Goal: Transaction & Acquisition: Download file/media

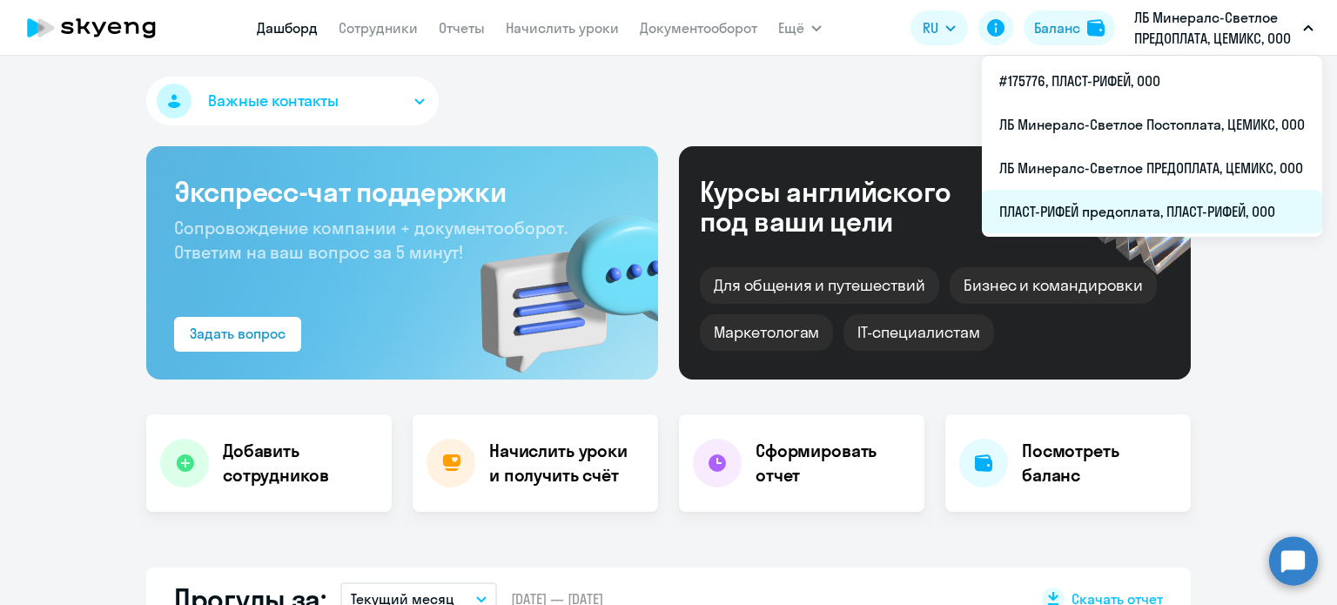
click at [1104, 209] on li "ПЛАСТ-РИФЕЙ предоплата, ПЛАСТ-РИФЕЙ, ООО" at bounding box center [1152, 212] width 340 height 44
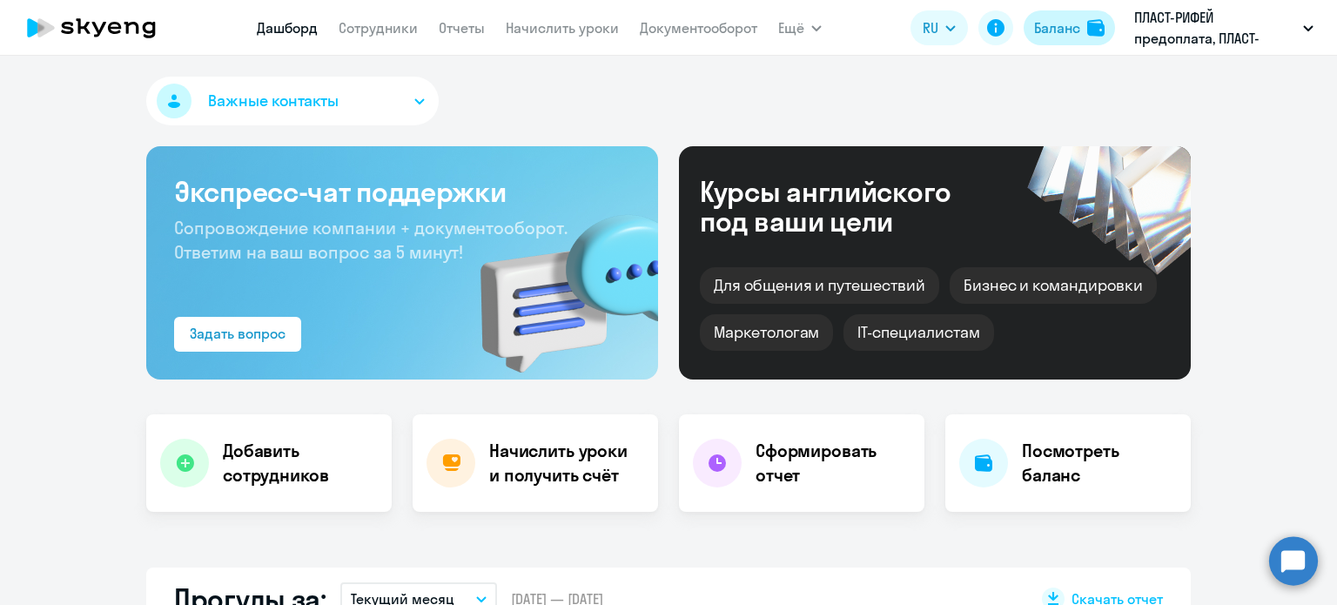
click at [1087, 25] on button "Баланс" at bounding box center [1069, 27] width 91 height 35
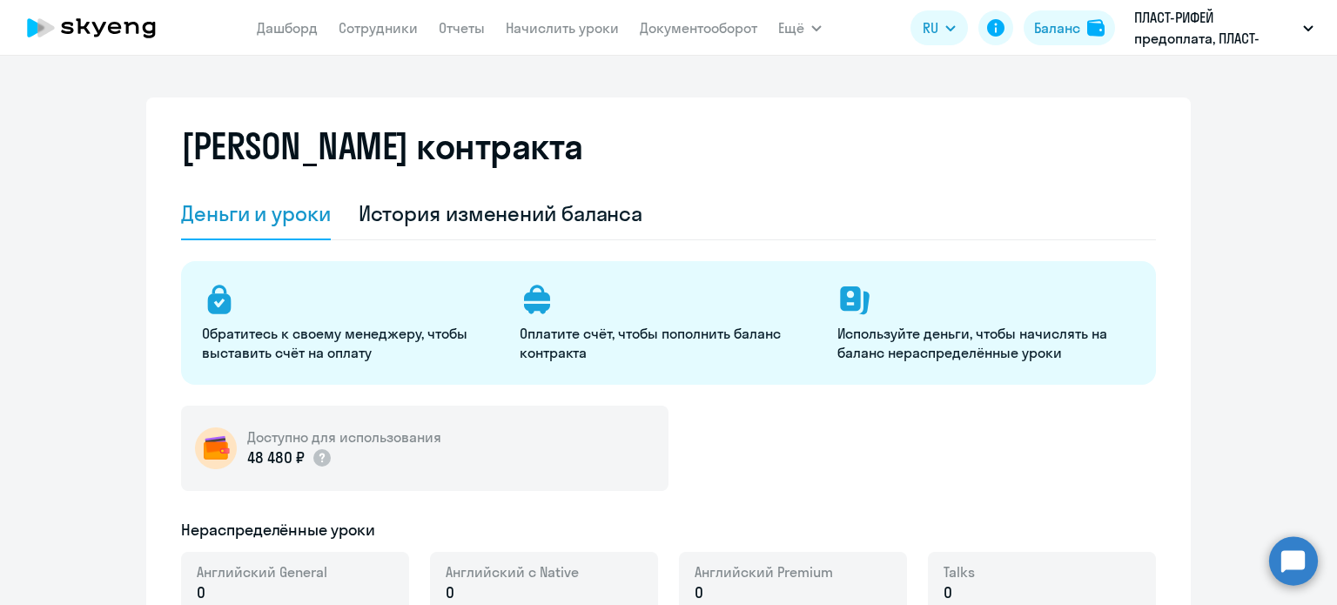
select select "english_adult_not_native_speaker"
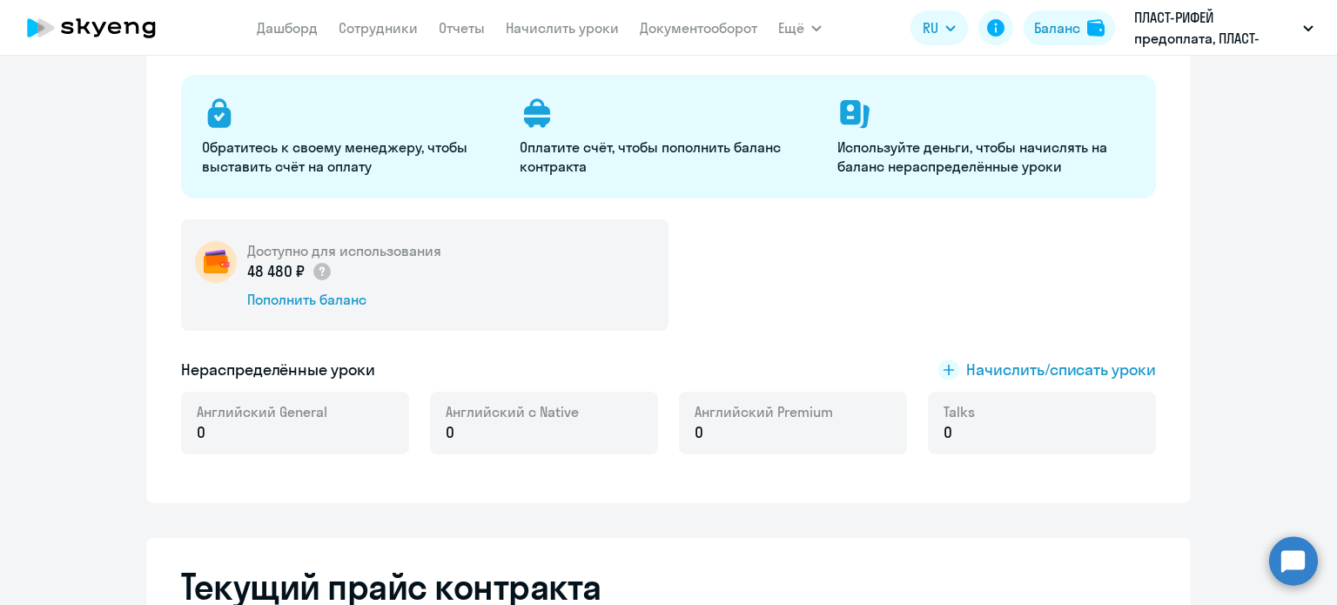
scroll to position [261, 0]
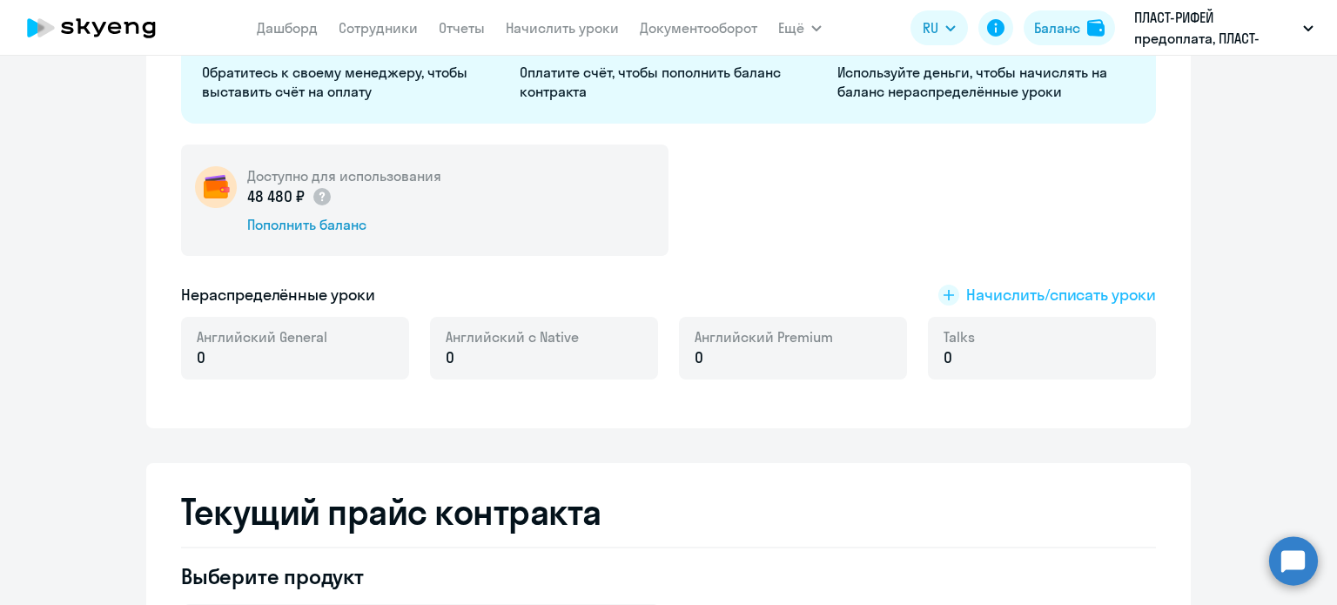
click at [1091, 297] on span "Начислить/списать уроки" at bounding box center [1062, 295] width 190 height 23
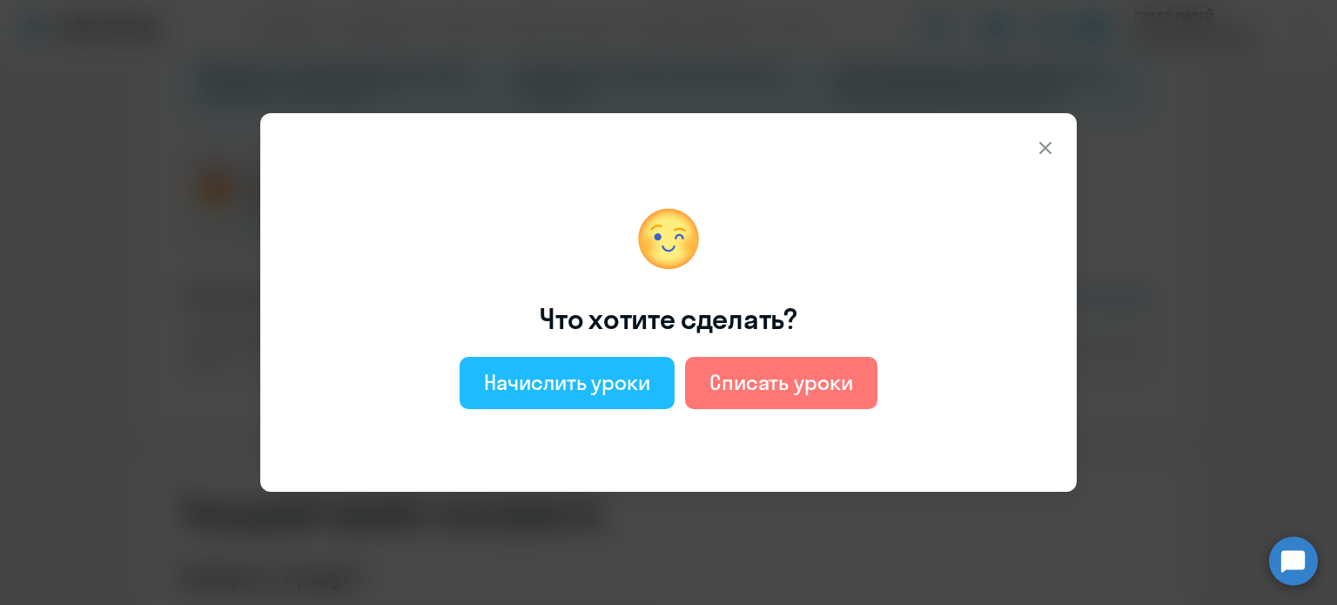
click at [575, 394] on div "Начислить уроки" at bounding box center [567, 382] width 166 height 28
select select "english_adult_not_native_speaker"
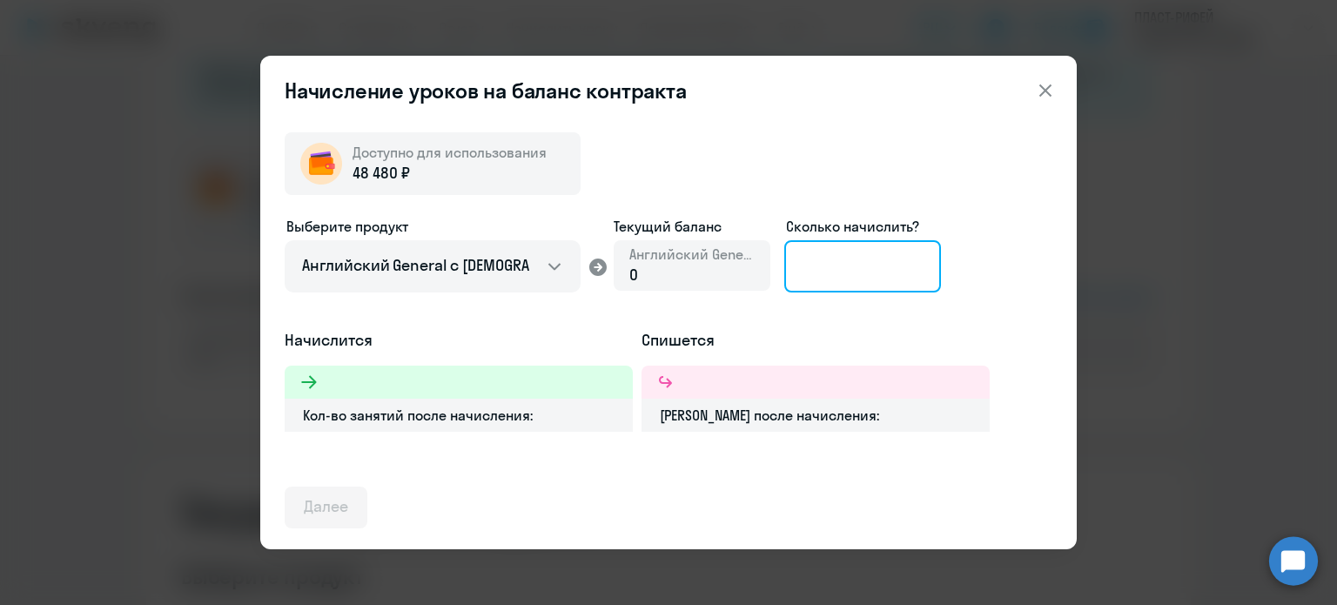
click at [811, 263] on input at bounding box center [863, 266] width 157 height 52
type input "8"
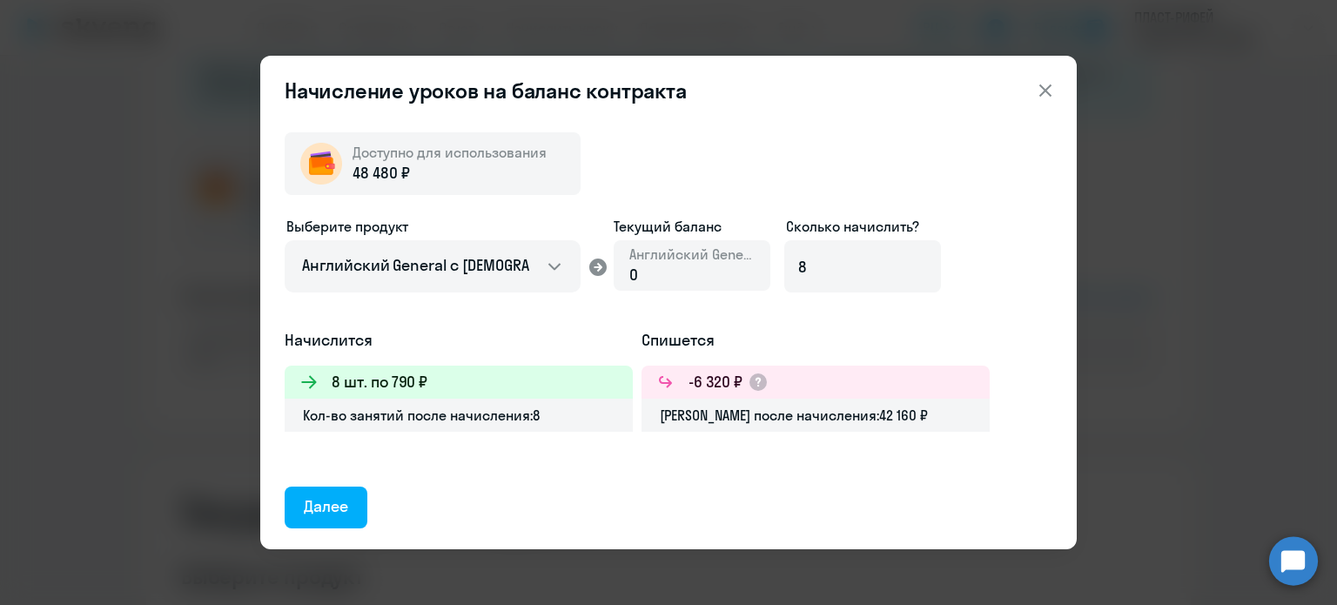
click at [338, 510] on div "Далее" at bounding box center [326, 506] width 44 height 23
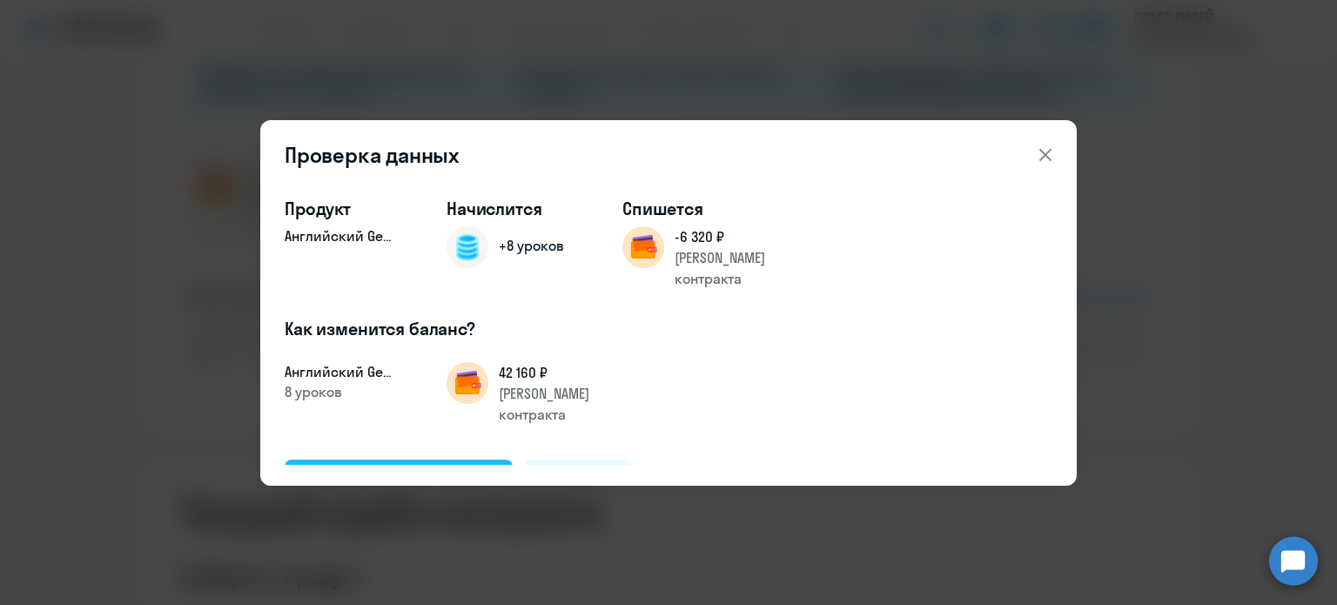
click at [431, 468] on div "Подтвердить и начислить" at bounding box center [399, 479] width 190 height 23
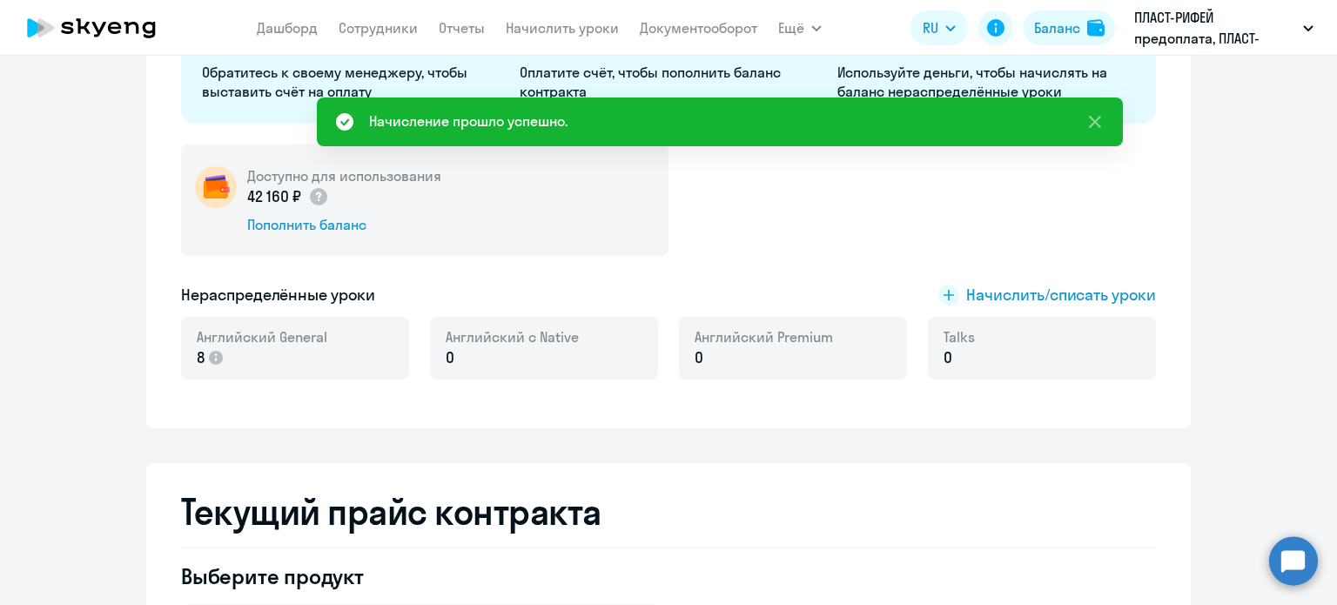
scroll to position [0, 0]
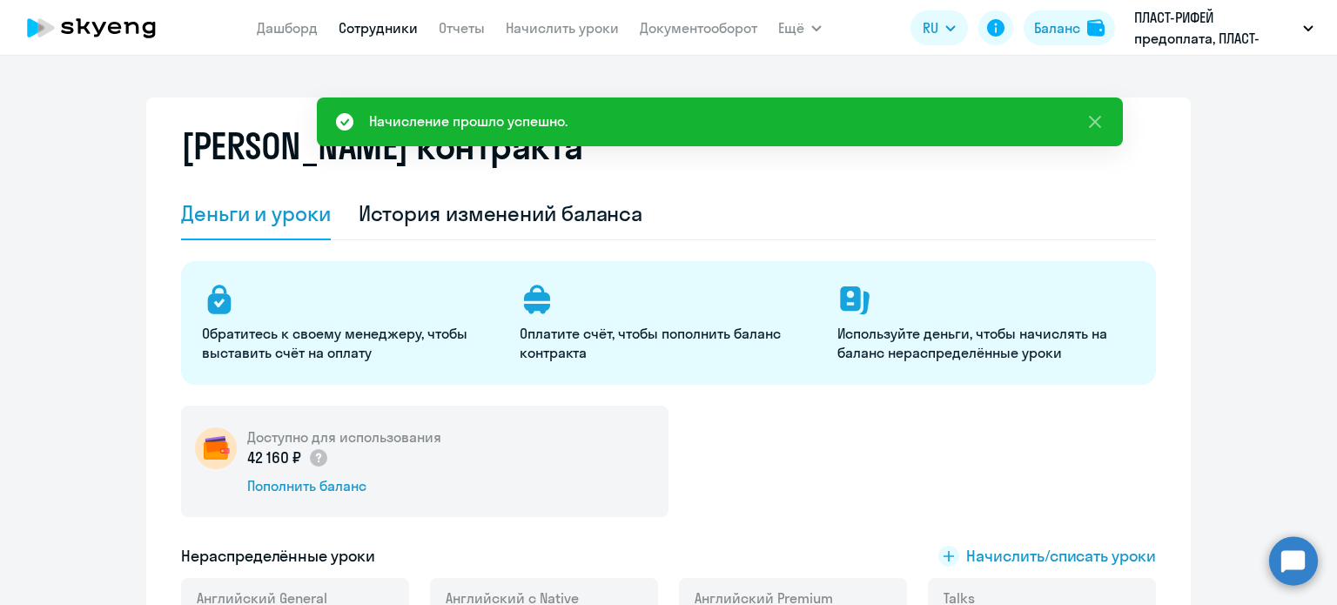
click at [397, 28] on link "Сотрудники" at bounding box center [378, 27] width 79 height 17
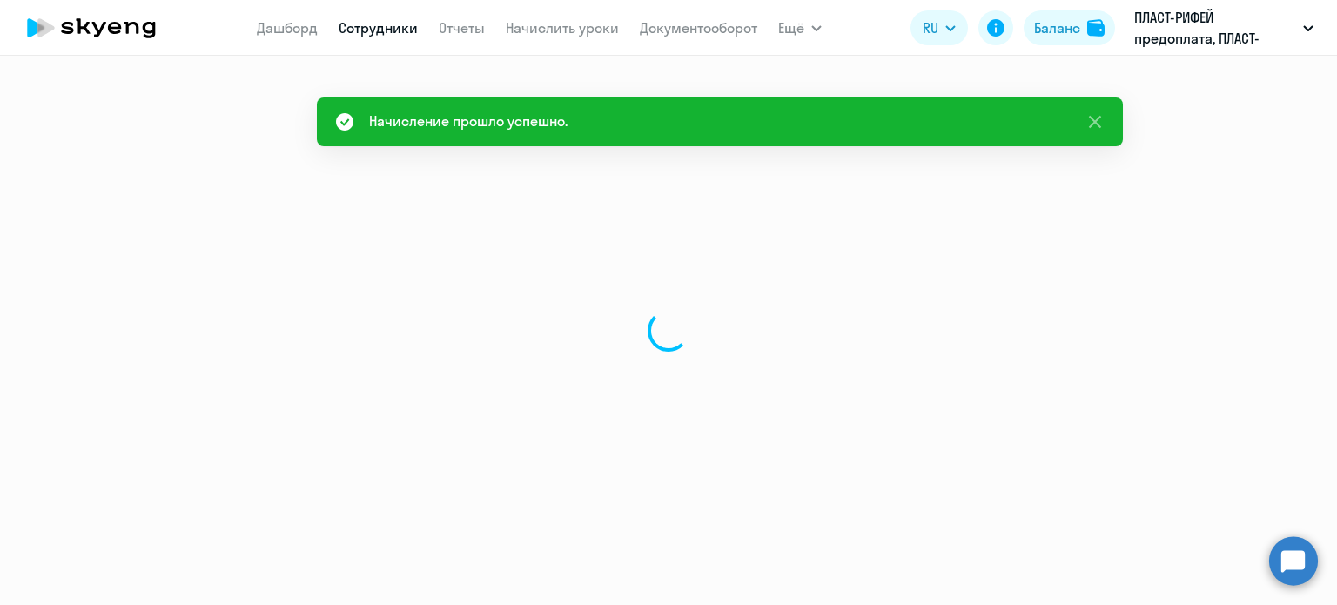
select select "30"
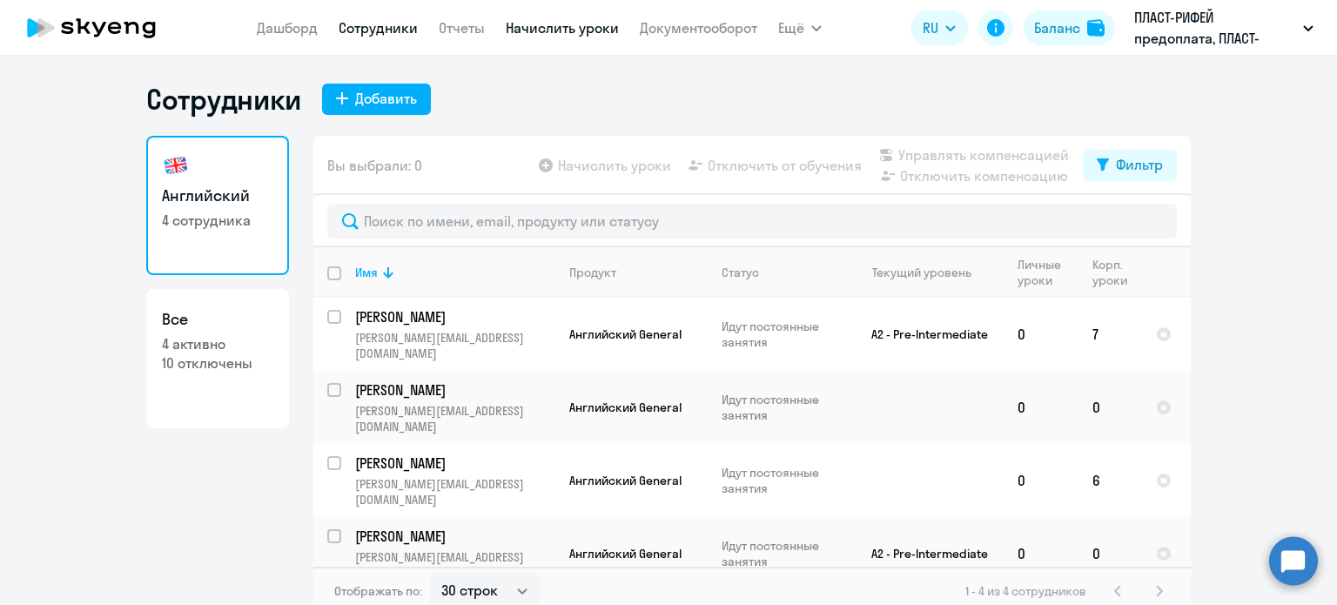
click at [565, 23] on link "Начислить уроки" at bounding box center [562, 27] width 113 height 17
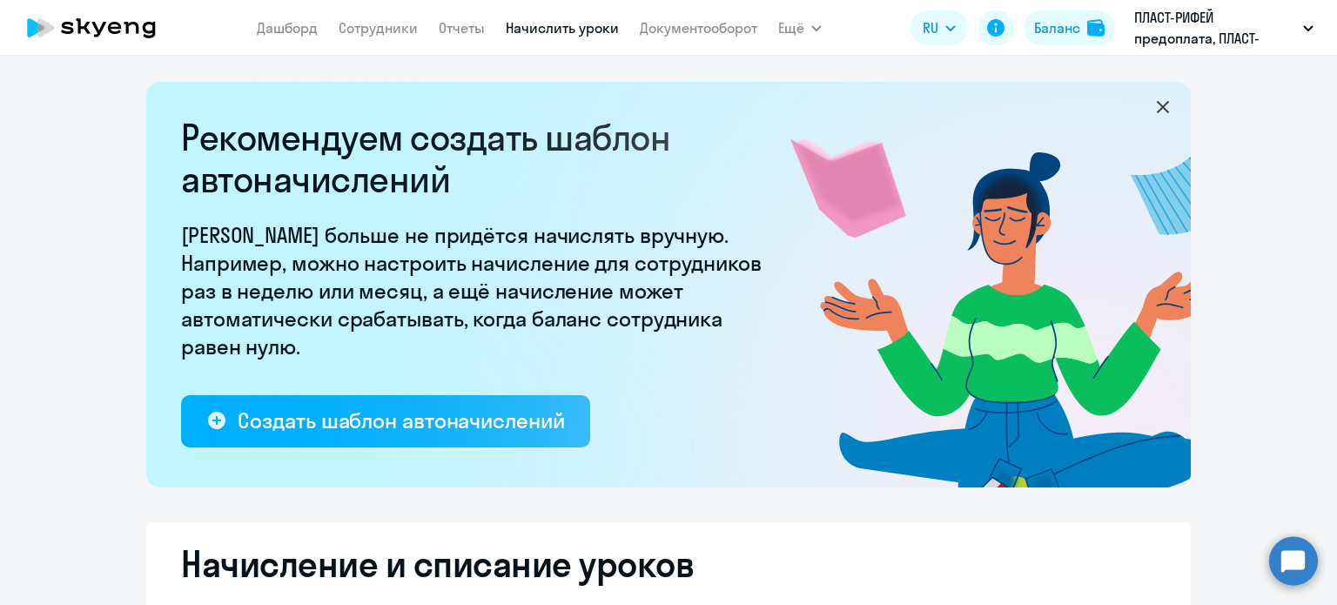
select select "10"
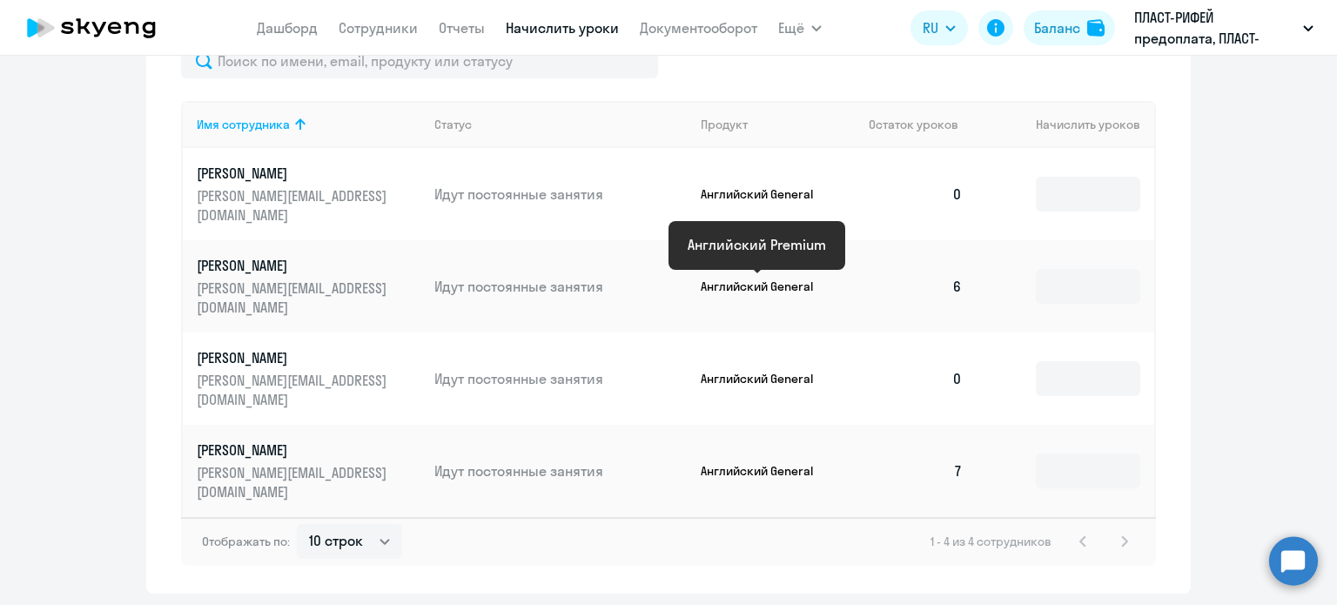
scroll to position [784, 0]
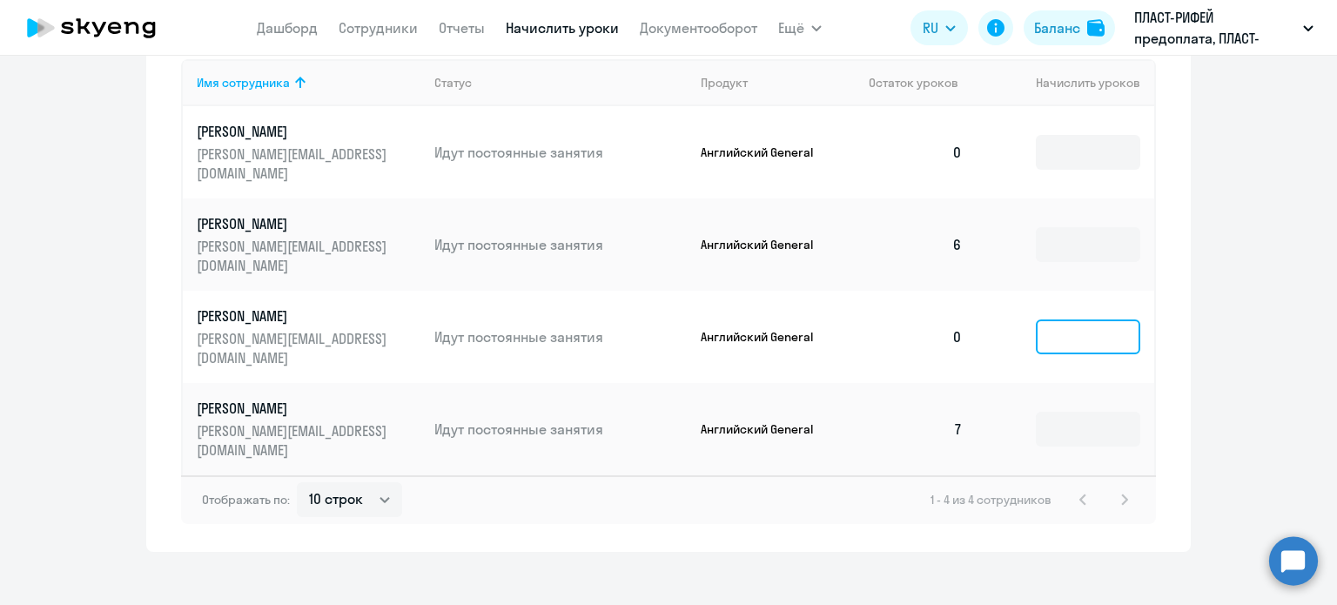
click at [1069, 330] on input at bounding box center [1088, 337] width 104 height 35
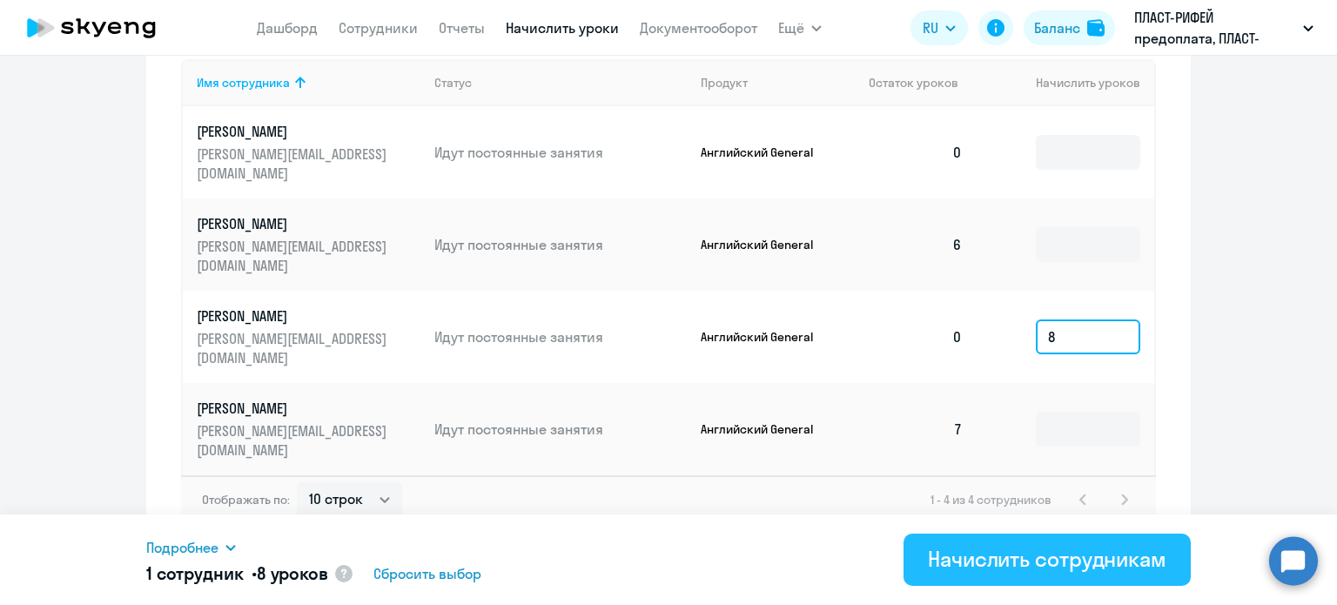
type input "8"
click at [1097, 551] on div "Начислить сотрудникам" at bounding box center [1047, 559] width 239 height 28
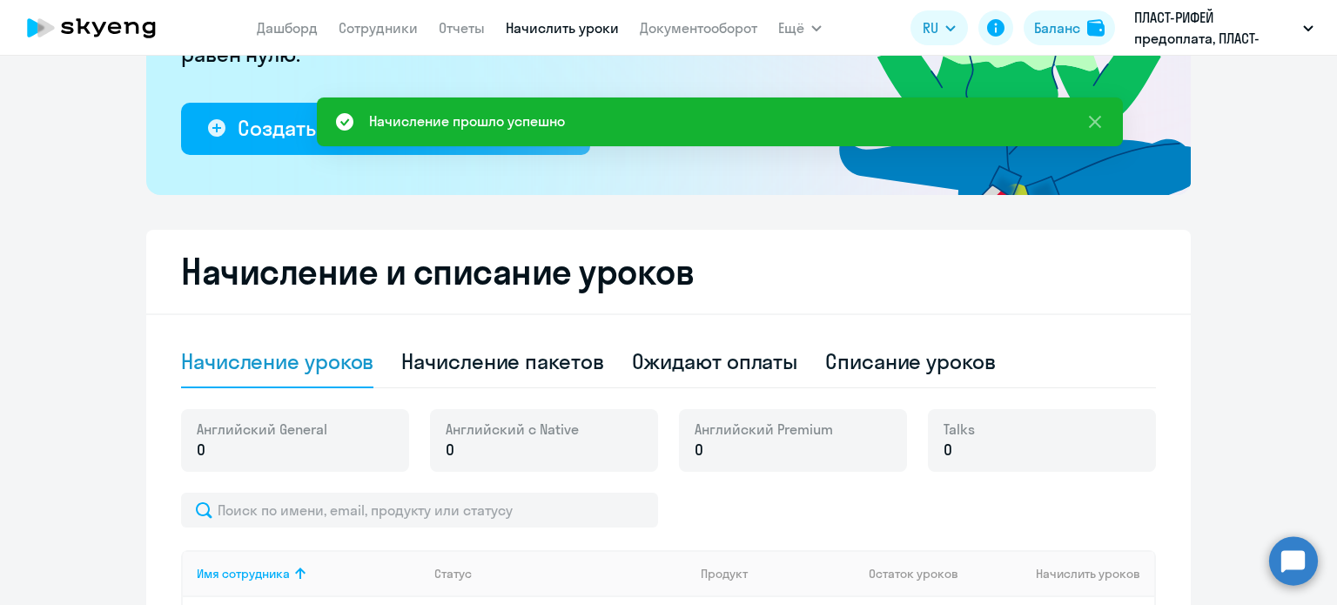
scroll to position [261, 0]
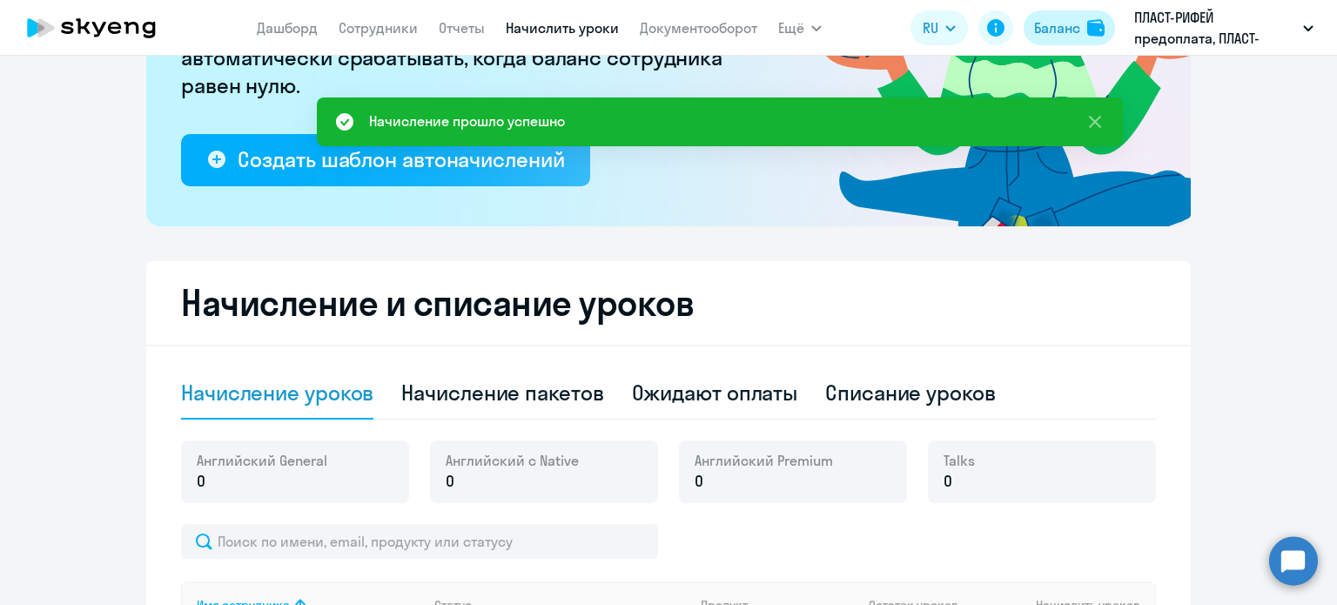
click at [1094, 30] on img at bounding box center [1096, 27] width 17 height 17
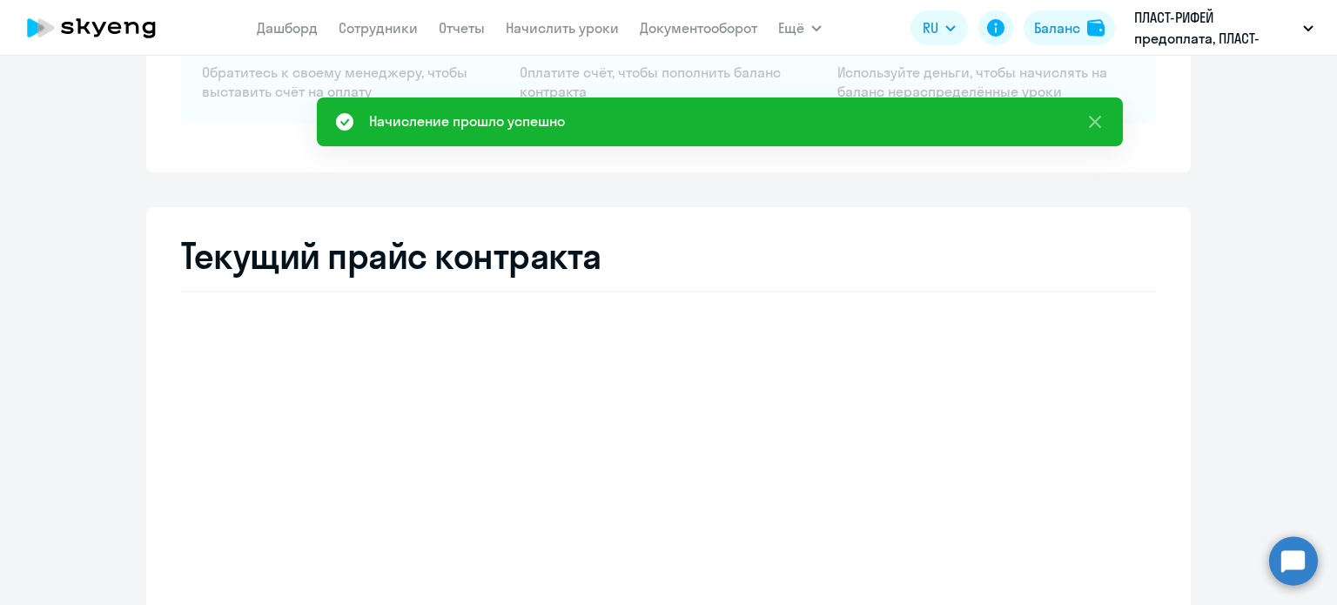
select select "english_adult_not_native_speaker"
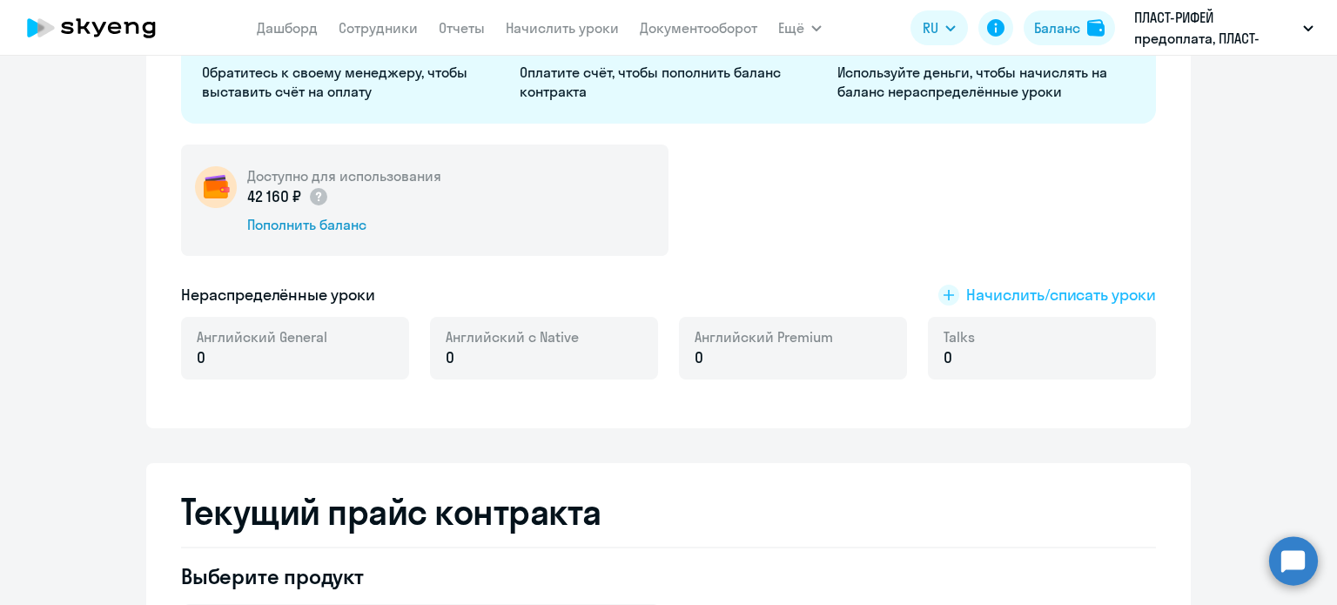
click at [1059, 295] on span "Начислить/списать уроки" at bounding box center [1062, 295] width 190 height 23
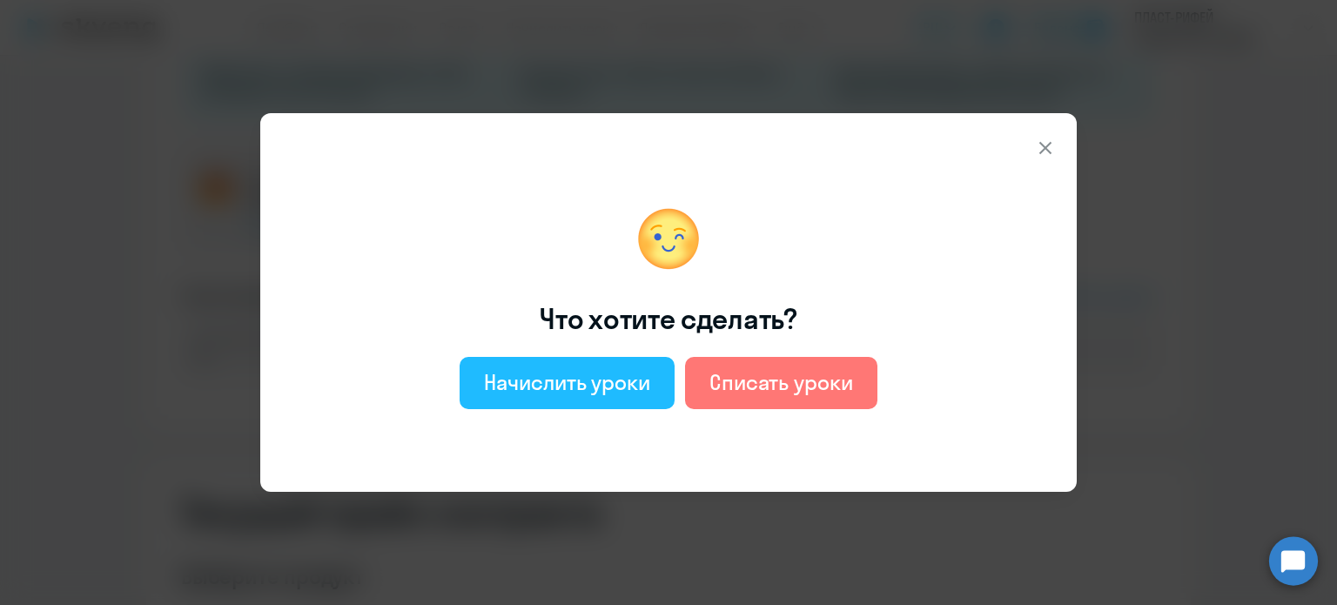
click at [591, 380] on div "Начислить уроки" at bounding box center [567, 382] width 166 height 28
select select "english_adult_not_native_speaker"
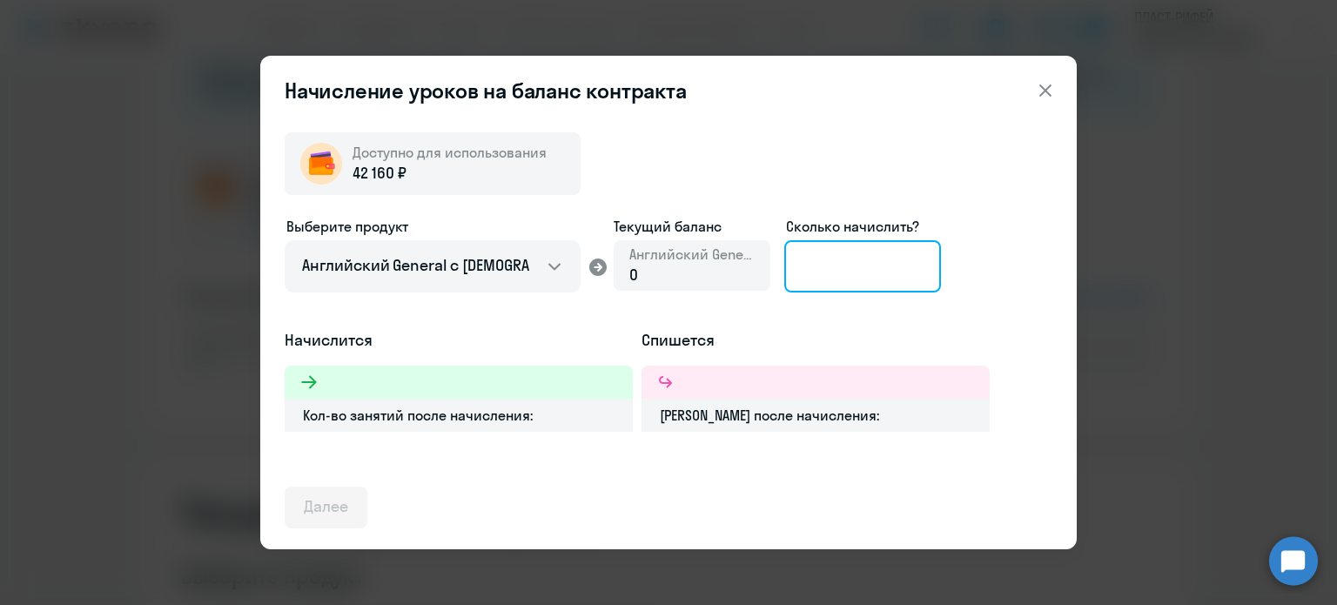
click at [836, 266] on input at bounding box center [863, 266] width 157 height 52
type input "8"
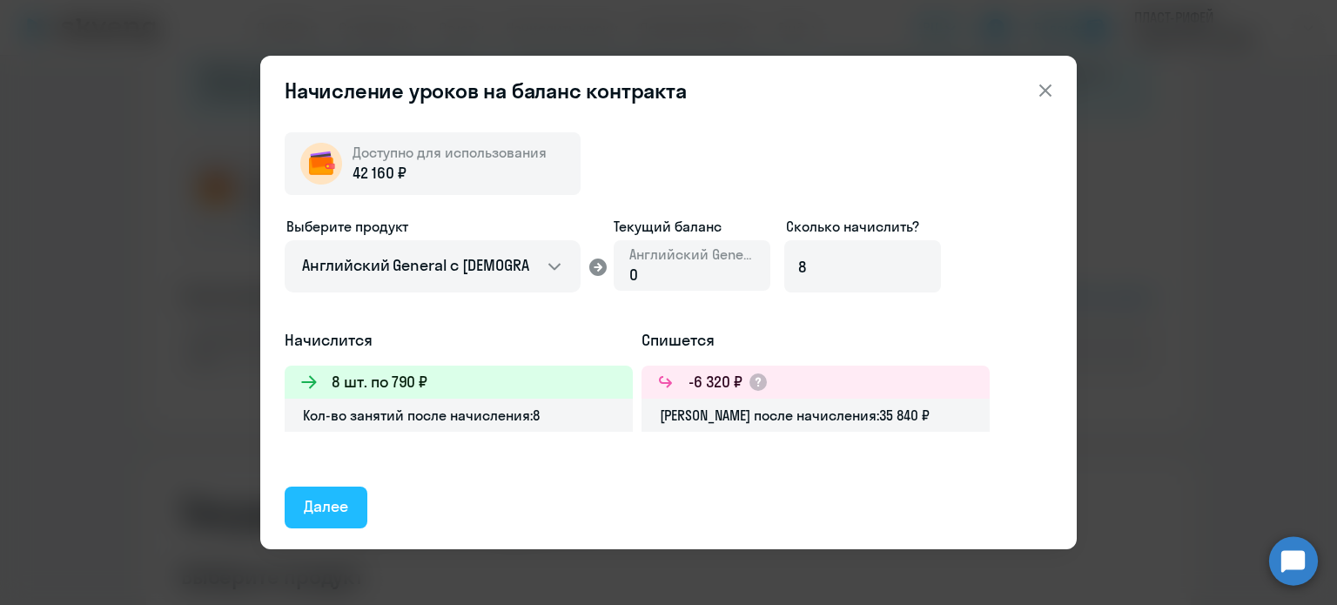
click at [340, 509] on div "Далее" at bounding box center [326, 506] width 44 height 23
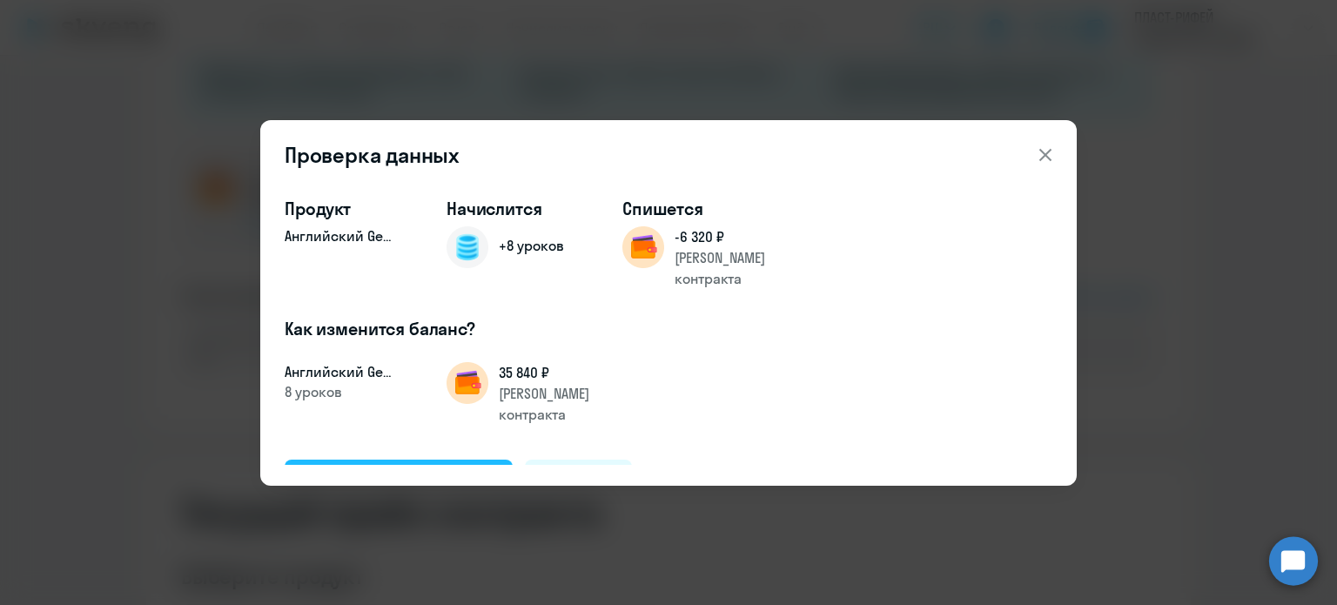
click at [466, 468] on div "Подтвердить и начислить" at bounding box center [399, 479] width 190 height 23
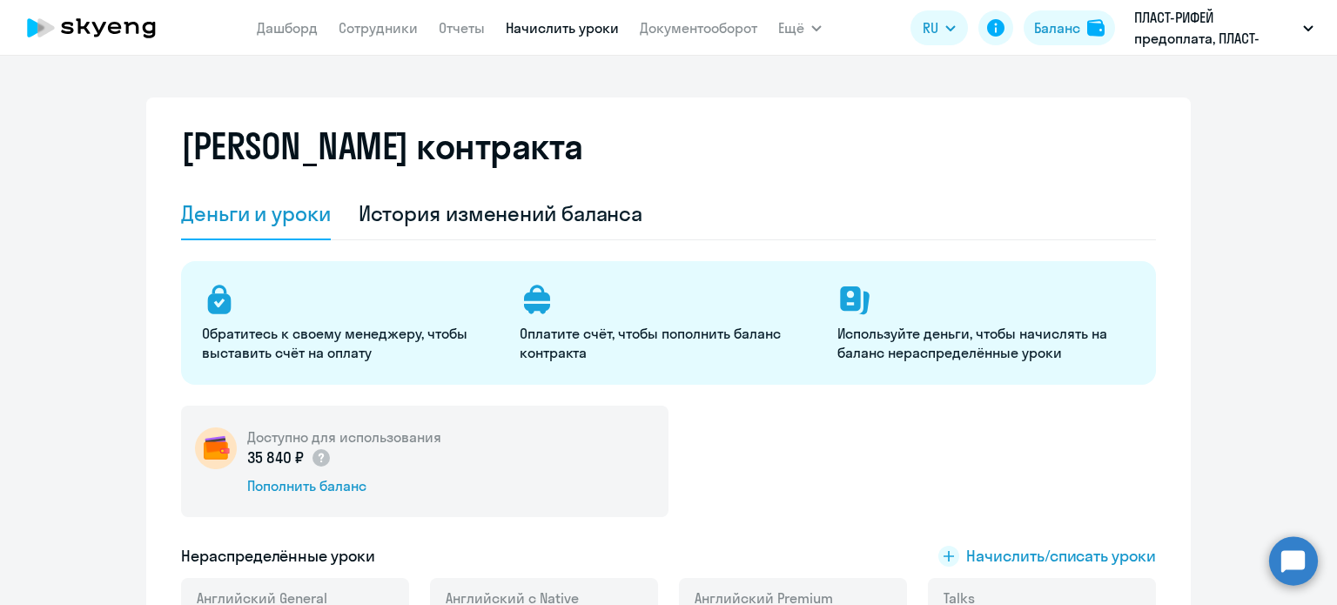
click at [549, 29] on link "Начислить уроки" at bounding box center [562, 27] width 113 height 17
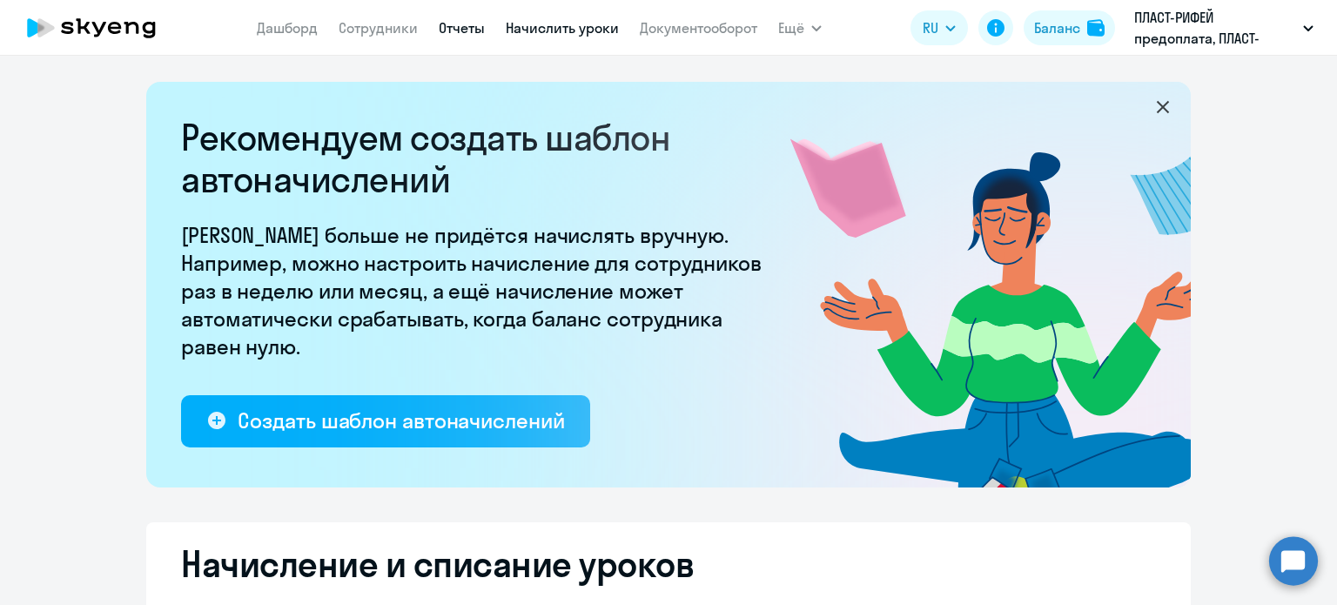
select select "10"
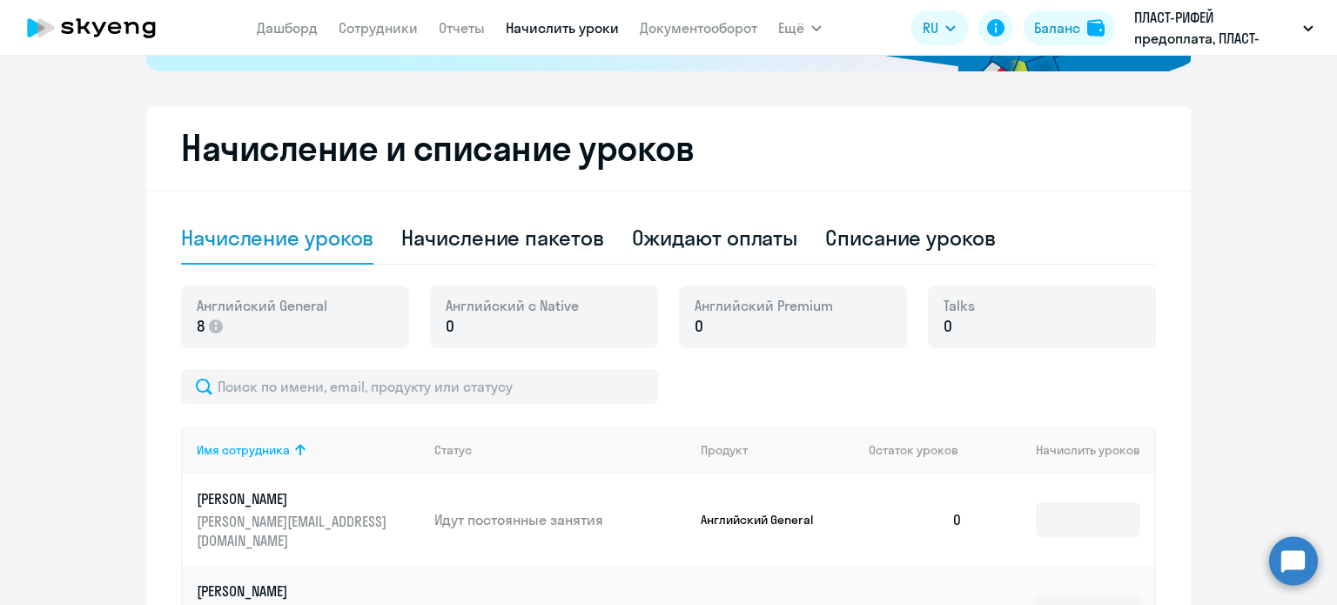
scroll to position [610, 0]
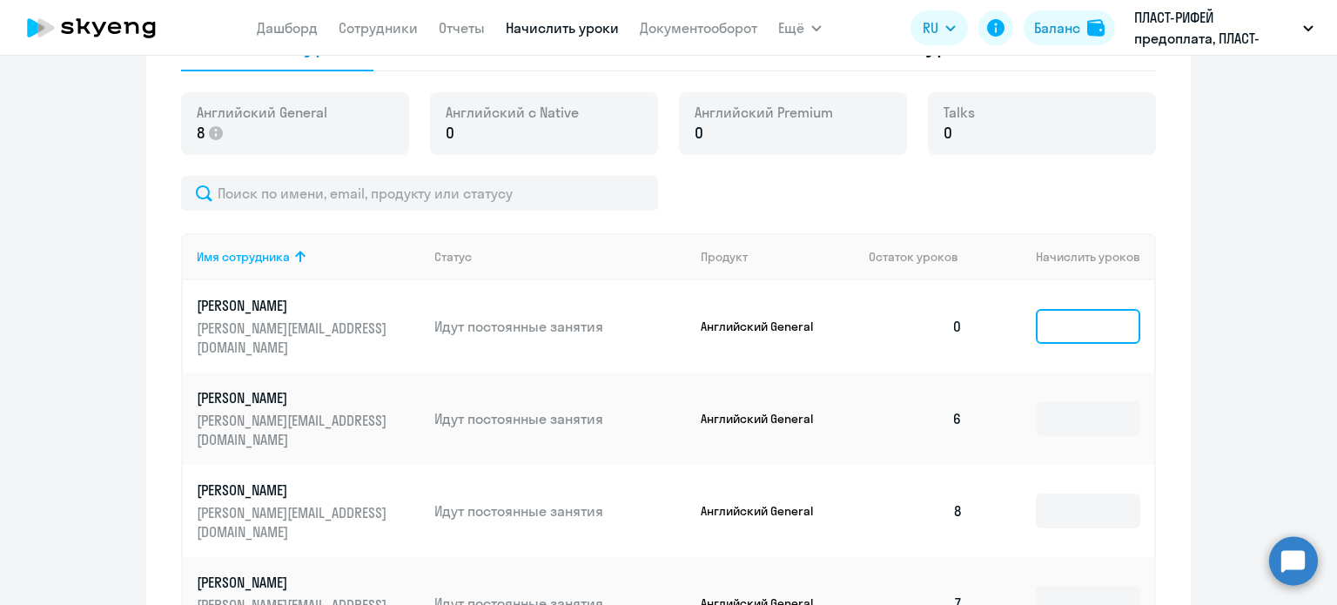
click at [1086, 336] on input at bounding box center [1088, 326] width 104 height 35
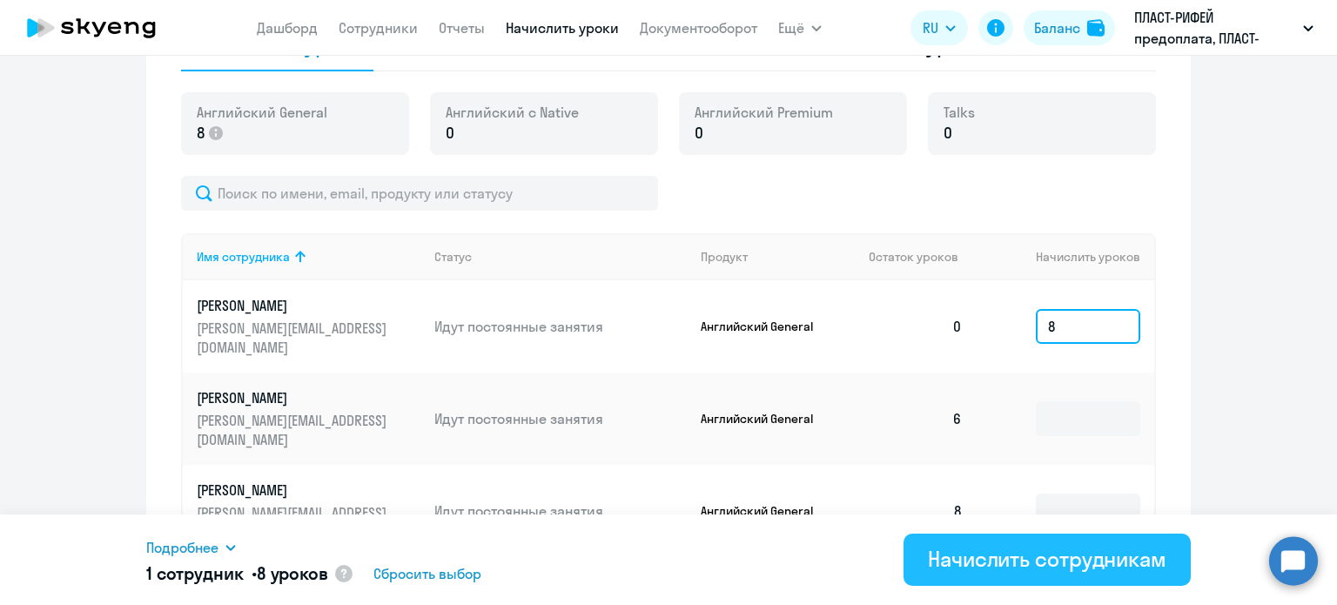
type input "8"
click at [1028, 570] on div "Начислить сотрудникам" at bounding box center [1047, 559] width 239 height 28
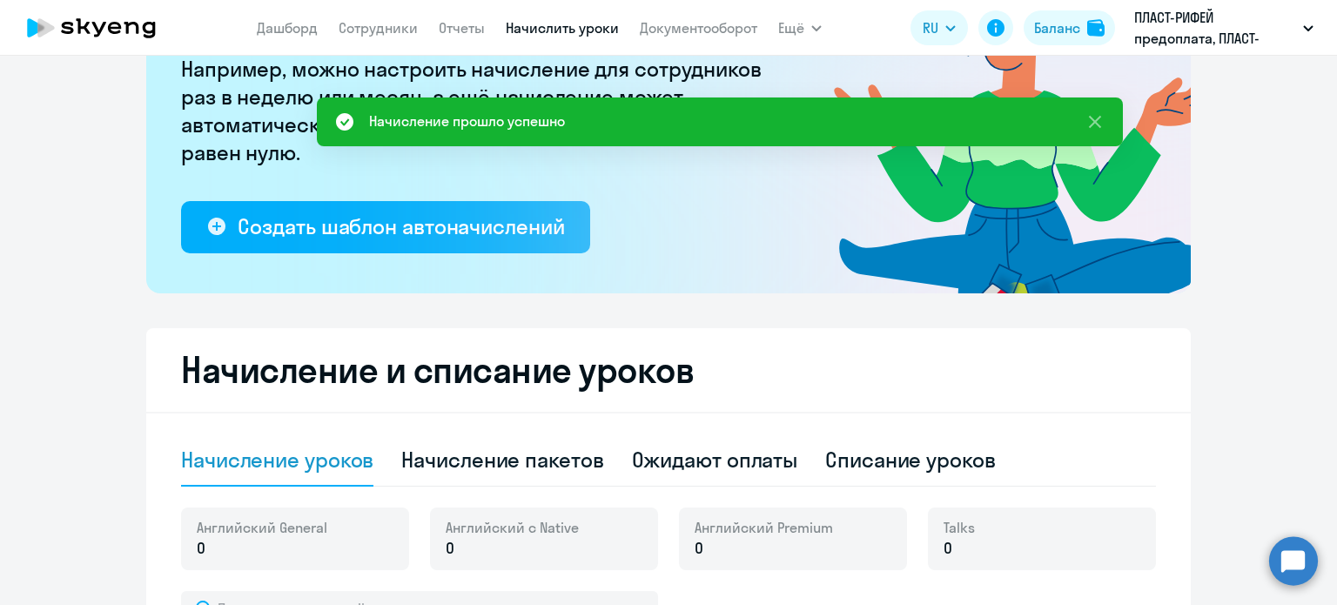
scroll to position [17, 0]
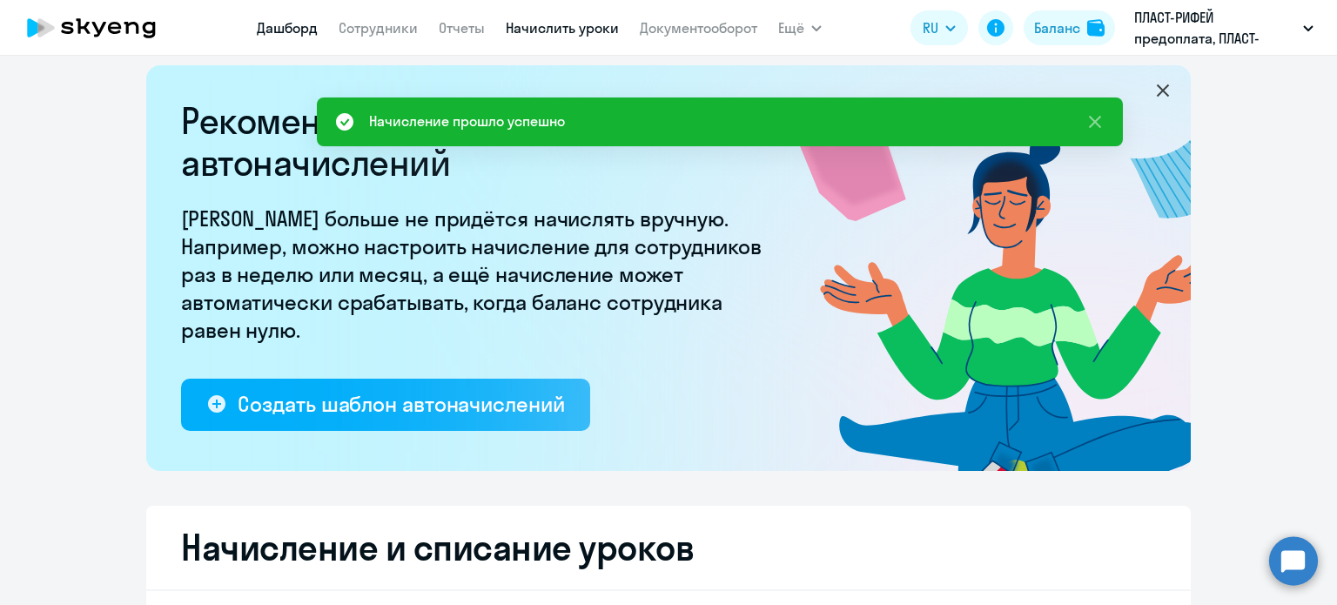
click at [303, 34] on link "Дашборд" at bounding box center [287, 27] width 61 height 17
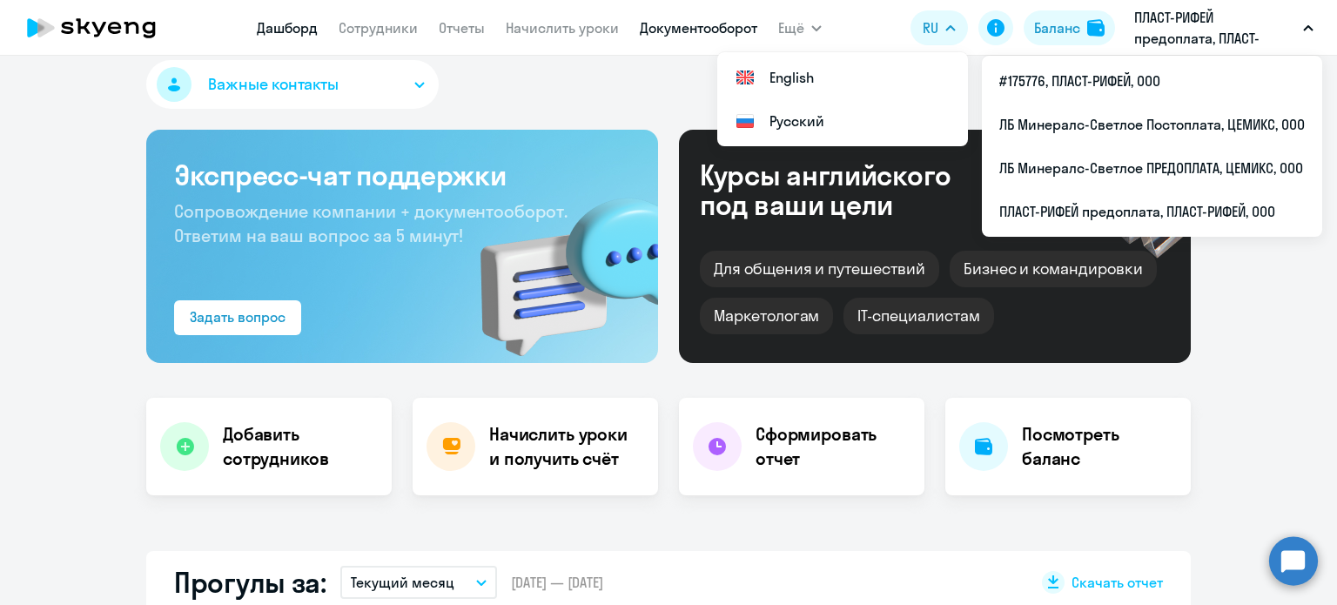
select select "30"
click at [696, 29] on link "Документооборот" at bounding box center [699, 27] width 118 height 17
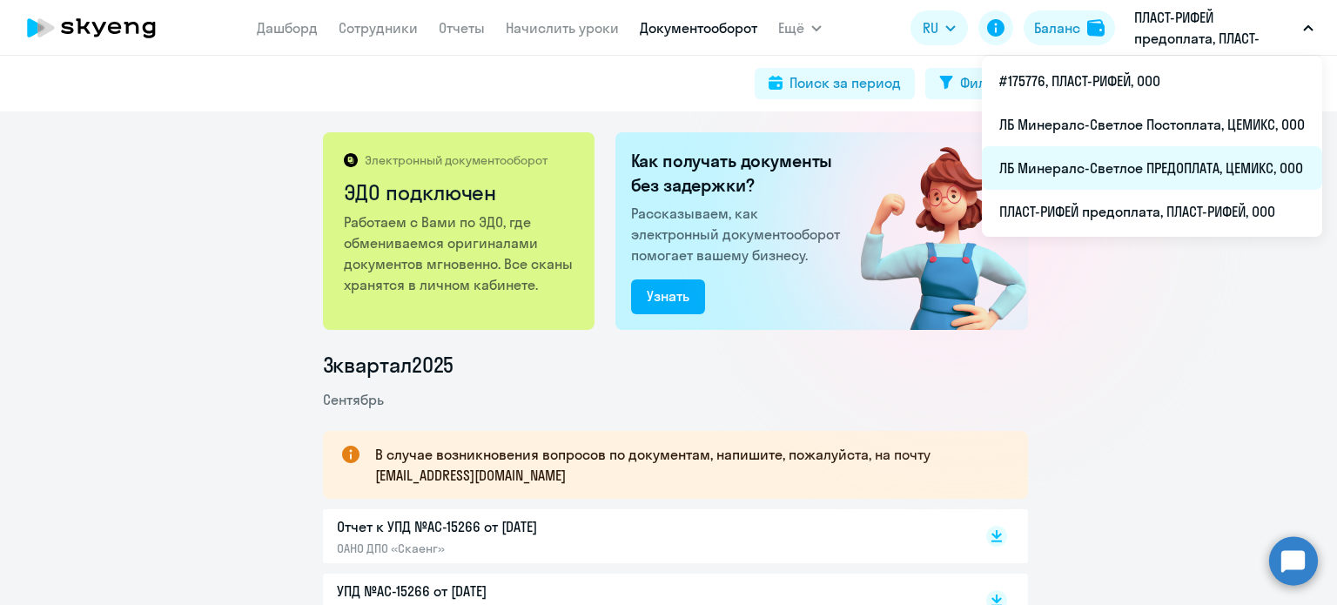
click at [1142, 164] on li "ЛБ Минералс-Светлое ПРЕДОПЛАТА, ЦЕМИКС, ООО" at bounding box center [1152, 168] width 340 height 44
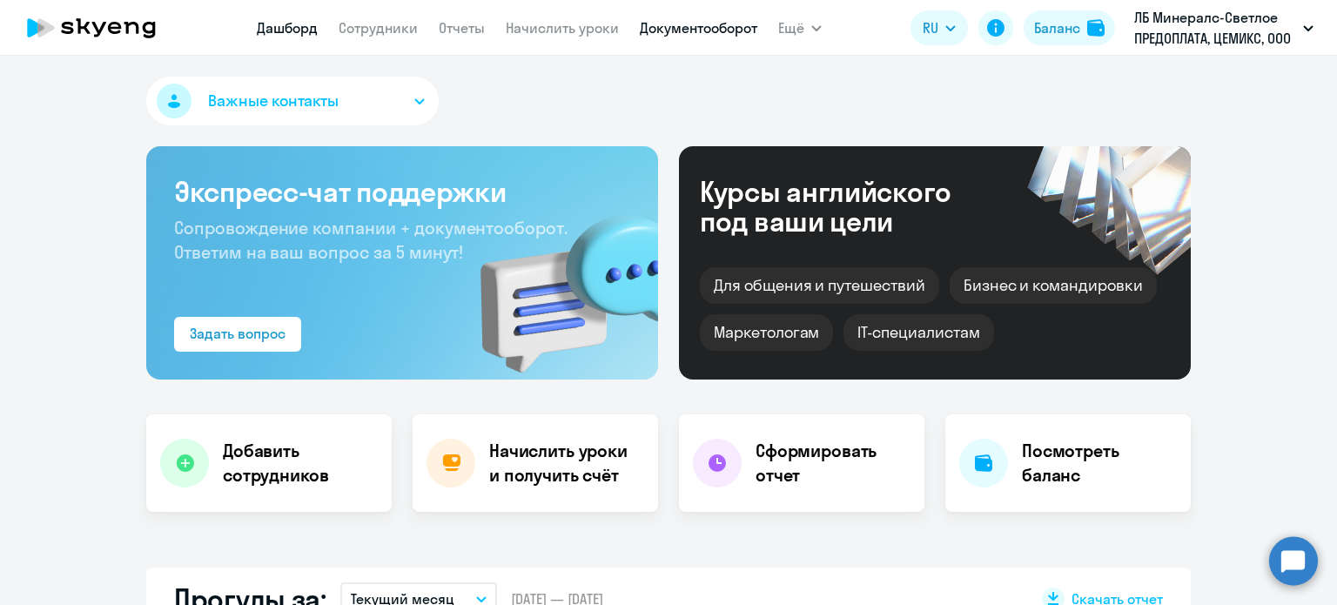
select select "30"
click at [666, 32] on link "Документооборот" at bounding box center [699, 27] width 118 height 17
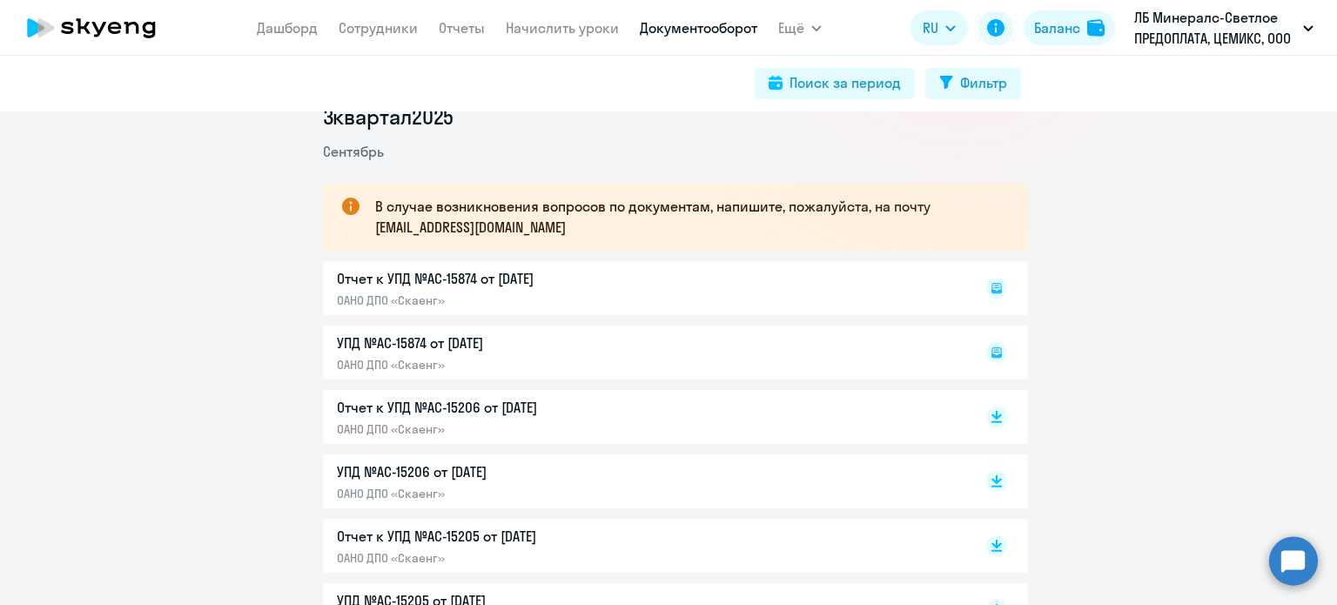
scroll to position [348, 0]
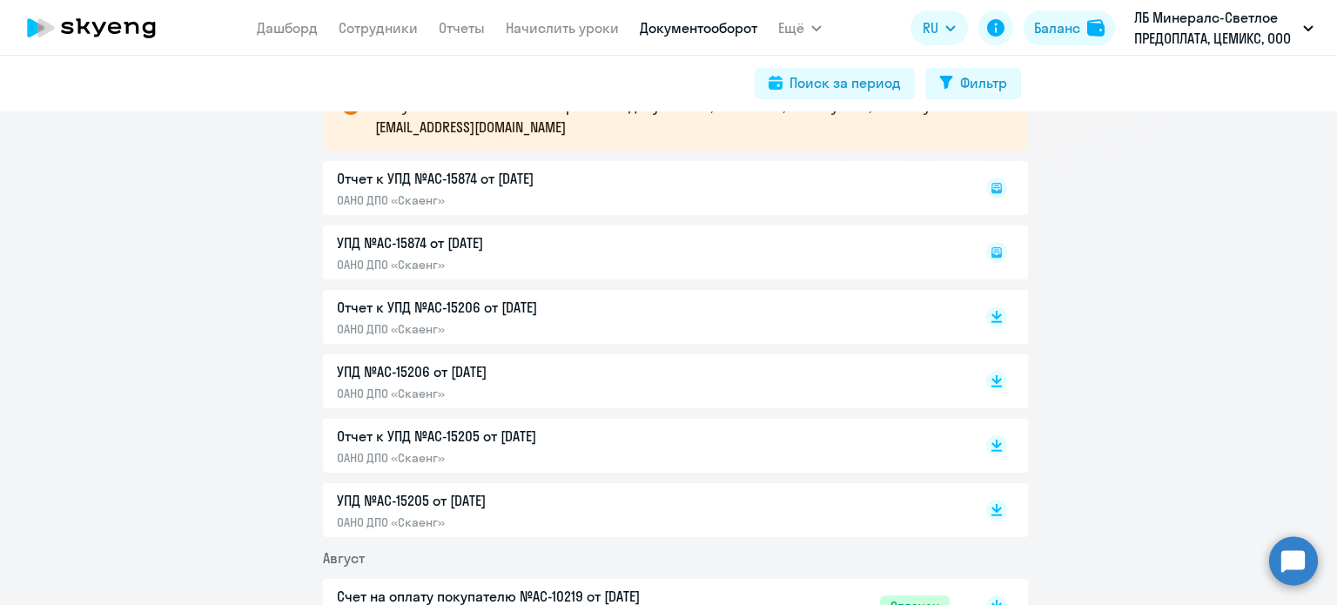
click at [652, 186] on div "Отчет к УПД №AC-15874 от [DATE] ОАНО ДПО «Скаенг»" at bounding box center [675, 188] width 705 height 54
click at [996, 321] on rect at bounding box center [997, 317] width 21 height 21
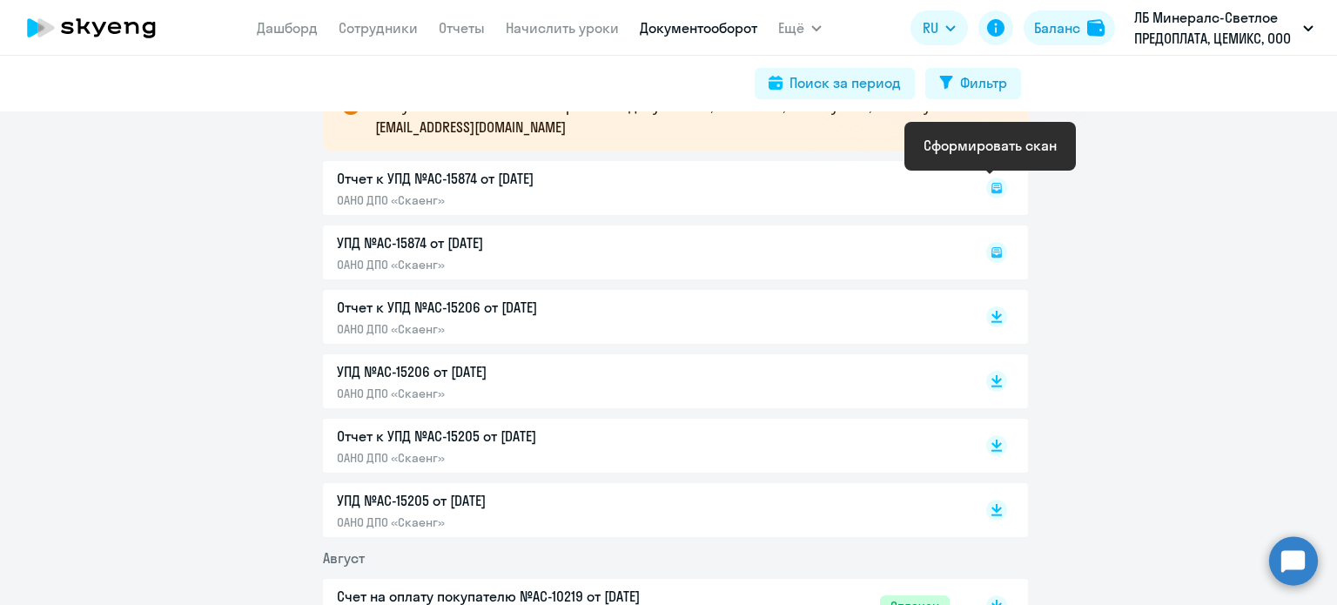
click at [994, 191] on icon at bounding box center [997, 188] width 10 height 10
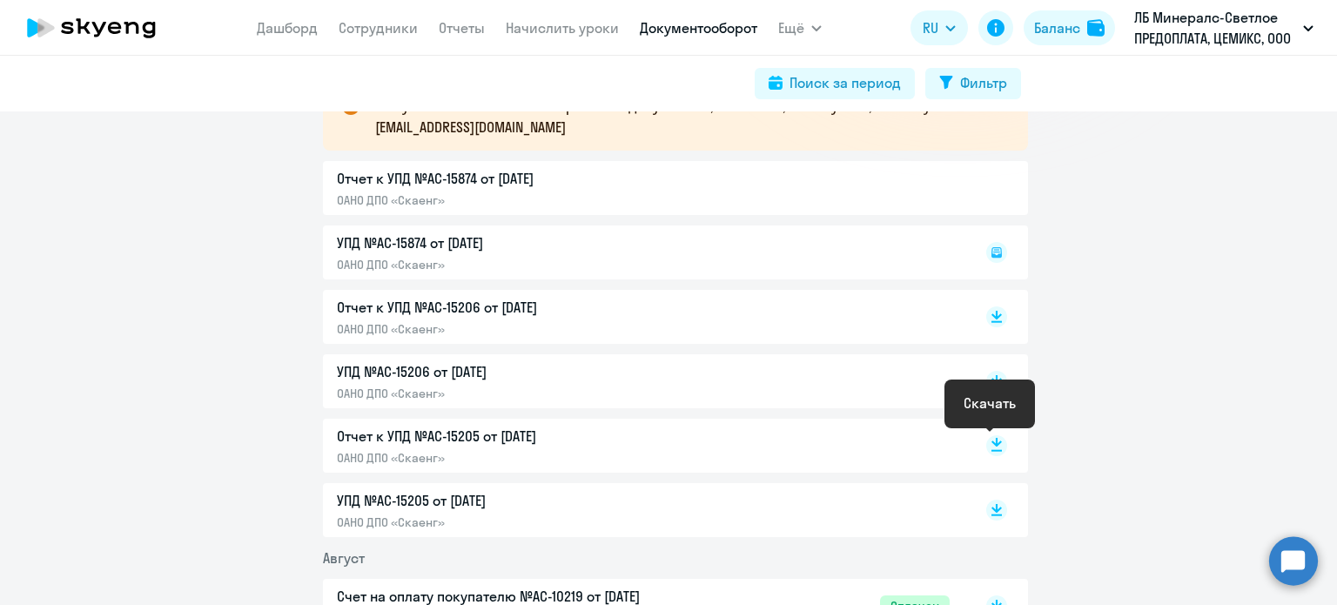
click at [993, 447] on rect at bounding box center [997, 445] width 21 height 21
